Goal: Task Accomplishment & Management: Complete application form

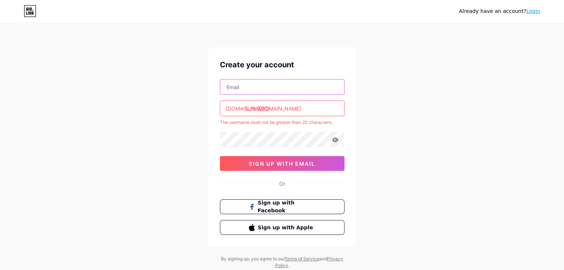
click at [249, 84] on input "text" at bounding box center [282, 87] width 124 height 15
click at [240, 207] on button "Sign up with Facebook" at bounding box center [282, 207] width 126 height 15
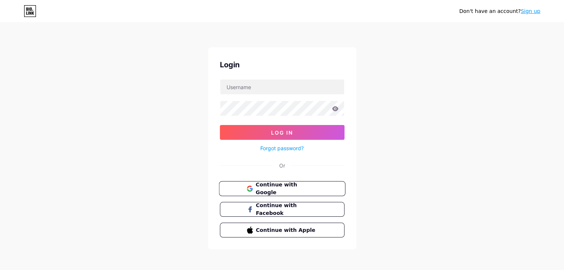
click at [245, 187] on button "Continue with Google" at bounding box center [282, 189] width 126 height 15
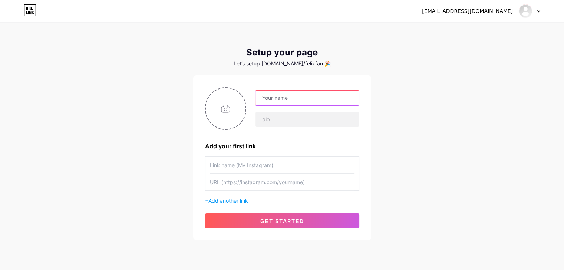
click at [279, 100] on input "text" at bounding box center [306, 98] width 103 height 15
type input "[PERSON_NAME]"
click at [270, 126] on input "text" at bounding box center [306, 119] width 103 height 15
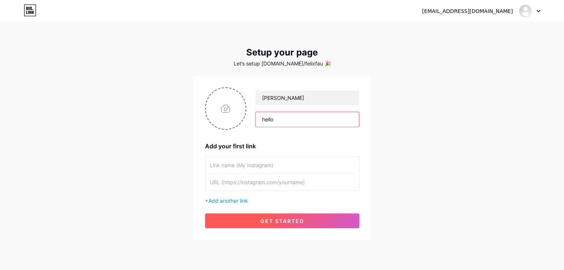
type input "hello"
click at [253, 222] on button "get started" at bounding box center [282, 221] width 154 height 15
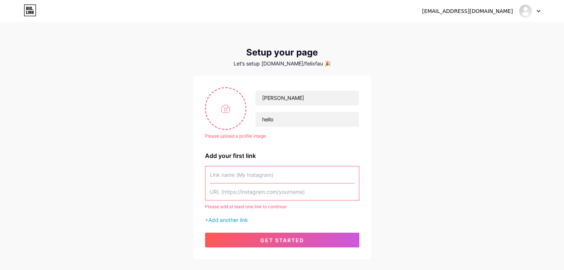
paste input "[URL][DOMAIN_NAME]"
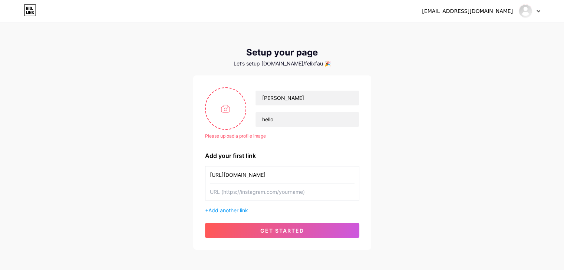
type input "[URL][DOMAIN_NAME]"
click at [396, 180] on div "[EMAIL_ADDRESS][DOMAIN_NAME] Dashboard Logout Setup your page Let’s setup [DOMA…" at bounding box center [282, 137] width 564 height 274
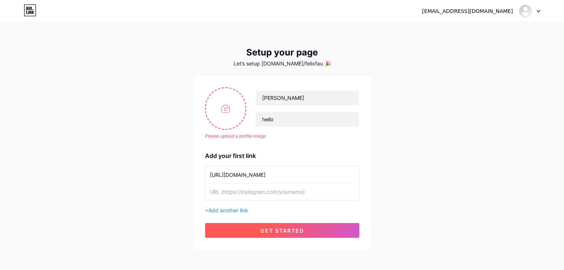
click at [257, 226] on button "get started" at bounding box center [282, 230] width 154 height 15
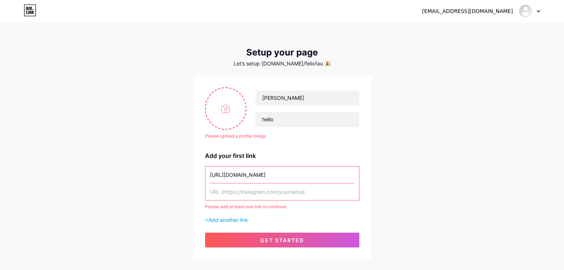
paste input "[URL][DOMAIN_NAME]"
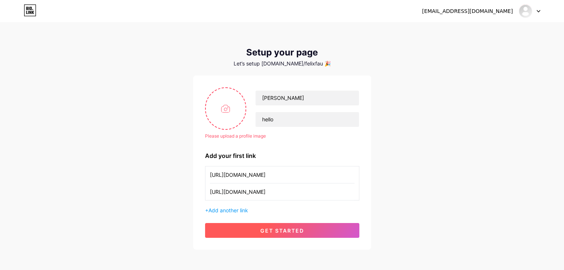
type input "[URL][DOMAIN_NAME]"
click at [282, 232] on span "get started" at bounding box center [282, 231] width 44 height 6
click at [282, 233] on span "get started" at bounding box center [282, 231] width 44 height 6
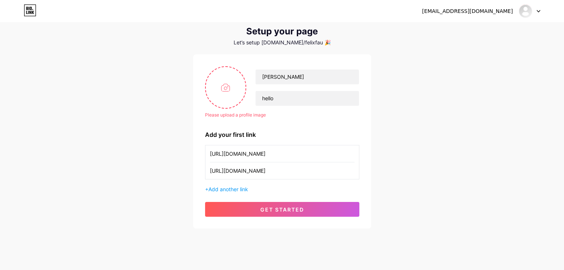
scroll to position [33, 0]
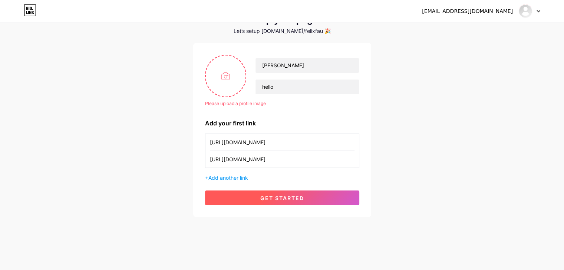
click at [269, 193] on button "get started" at bounding box center [282, 198] width 154 height 15
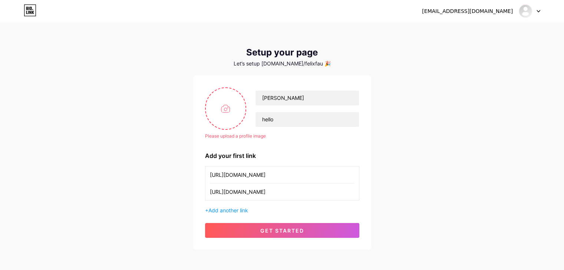
scroll to position [0, 0]
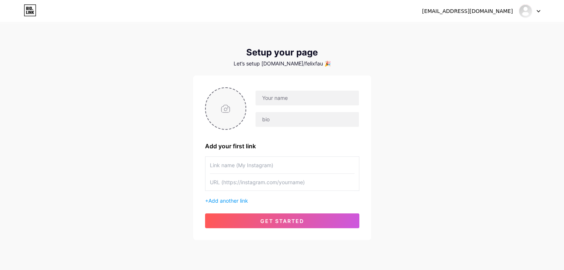
click at [225, 110] on input "file" at bounding box center [226, 108] width 40 height 41
type input "C:\fakepath\profil lywa.jpg"
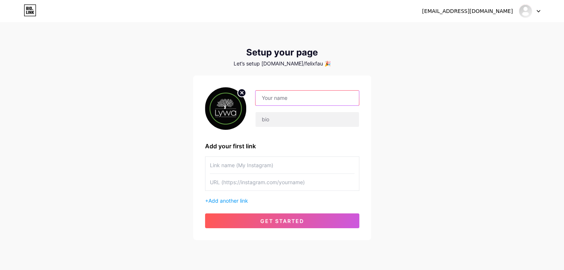
click at [269, 97] on input "text" at bounding box center [306, 98] width 103 height 15
type input "lywa company"
click at [276, 123] on input "text" at bounding box center [306, 119] width 103 height 15
paste input "Dermo- cosmétiques, matériels médical & consulting"
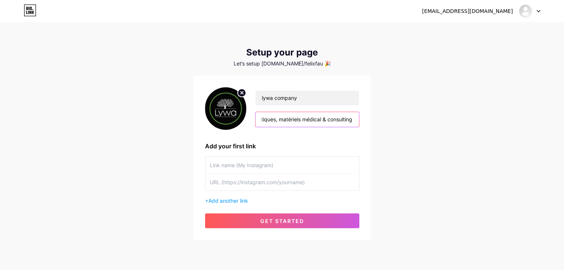
type input "Dermo- cosmétiques, matériels médical & consulting"
drag, startPoint x: 237, startPoint y: 167, endPoint x: 115, endPoint y: 72, distance: 154.7
click at [115, 72] on div "casafelixfaure@gmail.com Dashboard Logout Setup your page Let’s setup bio.link/…" at bounding box center [282, 132] width 564 height 264
click at [220, 168] on input "text" at bounding box center [282, 165] width 144 height 17
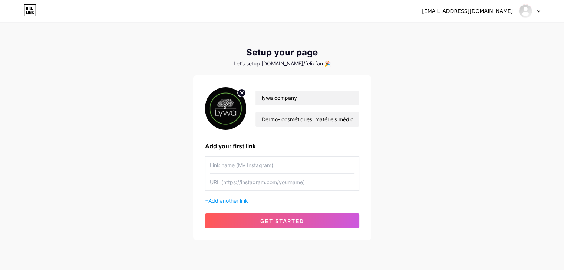
drag, startPoint x: 220, startPoint y: 168, endPoint x: 171, endPoint y: 171, distance: 49.0
click at [171, 171] on div "casafelixfaure@gmail.com Dashboard Logout Setup your page Let’s setup bio.link/…" at bounding box center [282, 132] width 564 height 264
click at [225, 182] on input "text" at bounding box center [282, 182] width 144 height 17
paste input "[URL][DOMAIN_NAME]"
type input "[URL][DOMAIN_NAME]"
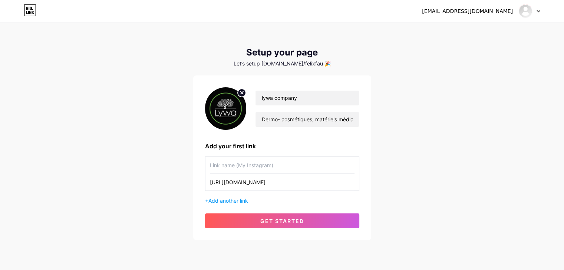
click at [245, 166] on input "text" at bounding box center [282, 165] width 144 height 17
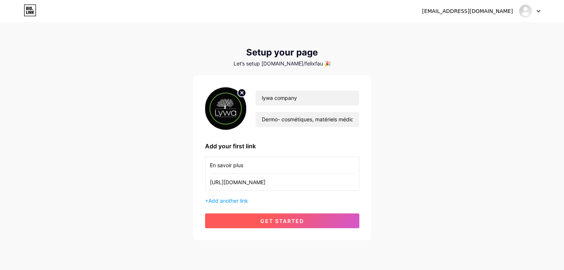
type input "En savoir plus"
click at [271, 224] on button "get started" at bounding box center [282, 221] width 154 height 15
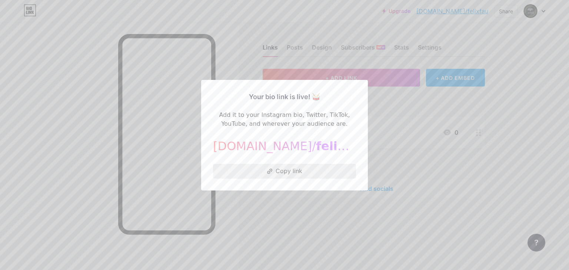
click at [271, 169] on button "Copy link" at bounding box center [284, 171] width 143 height 15
click at [274, 169] on button "Copied!" at bounding box center [284, 171] width 143 height 15
click at [274, 169] on button "Copy link" at bounding box center [284, 171] width 143 height 15
